Goal: Task Accomplishment & Management: Complete application form

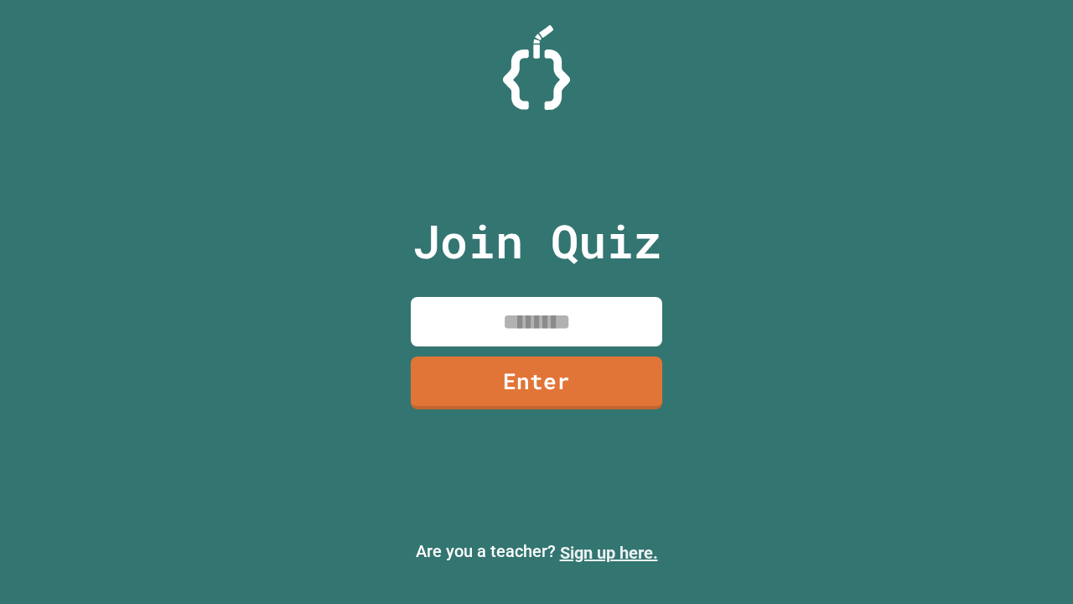
click at [609, 553] on link "Sign up here." at bounding box center [609, 552] width 98 height 20
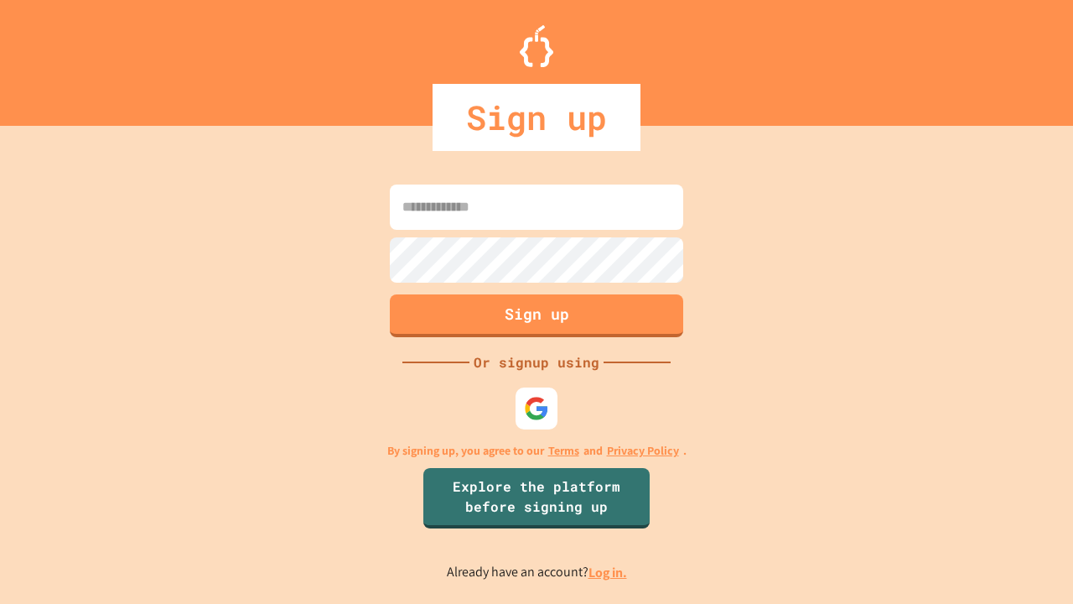
click at [609, 572] on link "Log in." at bounding box center [608, 572] width 39 height 18
